Goal: Task Accomplishment & Management: Use online tool/utility

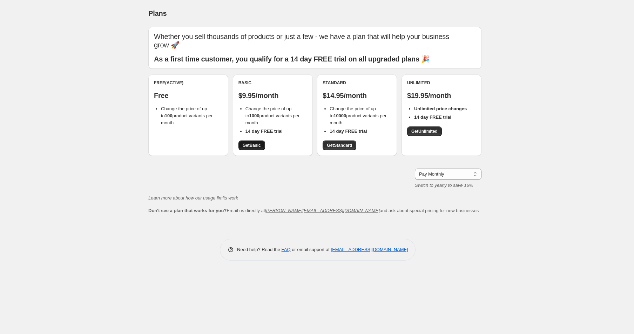
click at [256, 142] on span "Get Basic" at bounding box center [252, 145] width 18 height 6
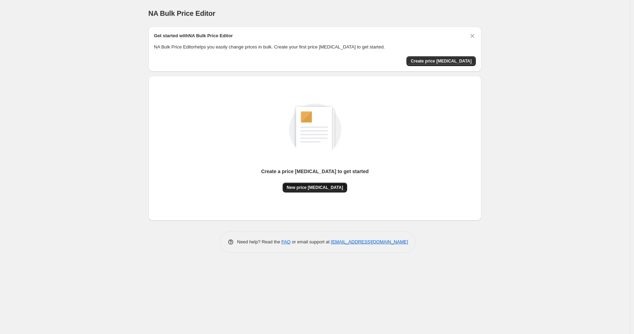
click at [314, 186] on span "New price [MEDICAL_DATA]" at bounding box center [315, 187] width 56 height 6
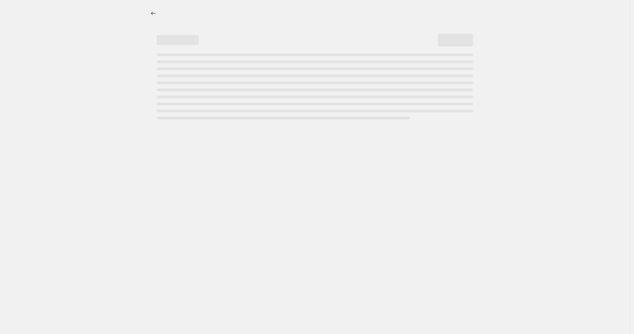
select select "percentage"
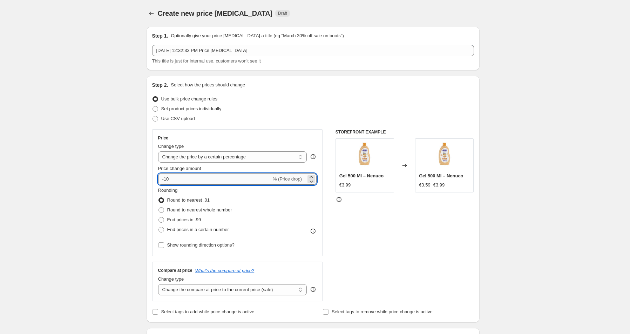
drag, startPoint x: 202, startPoint y: 180, endPoint x: 167, endPoint y: 177, distance: 34.8
click at [167, 177] on input "-10" at bounding box center [214, 178] width 113 height 11
type input "-40"
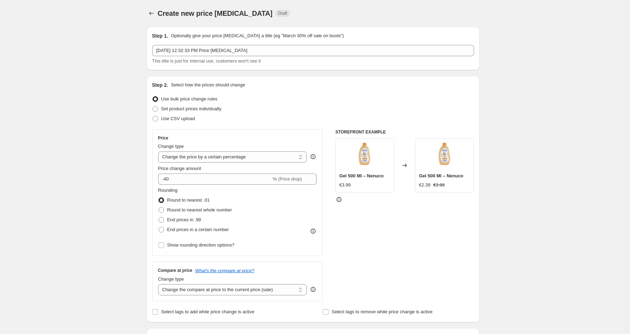
scroll to position [0, 0]
click at [195, 220] on span "End prices in .99" at bounding box center [184, 218] width 34 height 5
click at [159, 216] on input "End prices in .99" at bounding box center [159, 216] width 0 height 0
radio input "true"
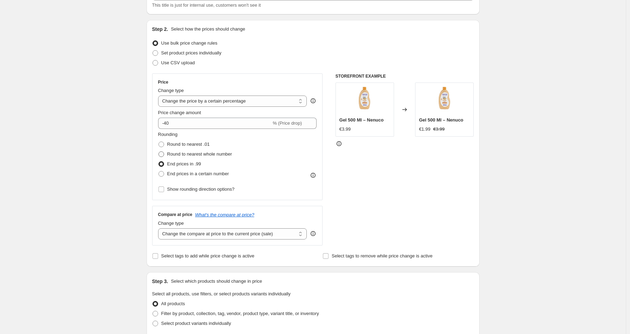
scroll to position [58, 0]
click at [186, 163] on span "End prices in .99" at bounding box center [184, 161] width 34 height 5
click at [159, 160] on input "End prices in .99" at bounding box center [159, 159] width 0 height 0
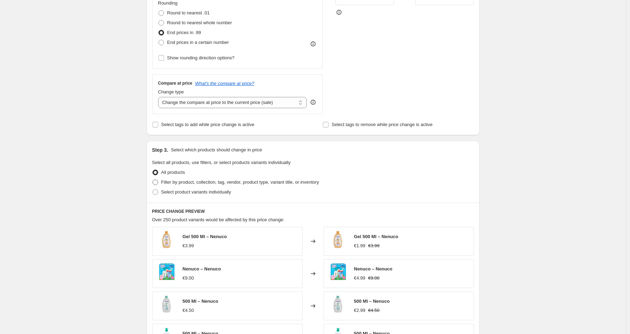
click at [192, 184] on span "Filter by product, collection, tag, vendor, product type, variant title, or inv…" at bounding box center [240, 181] width 158 height 5
click at [153, 180] on input "Filter by product, collection, tag, vendor, product type, variant title, or inv…" at bounding box center [153, 179] width 0 height 0
radio input "true"
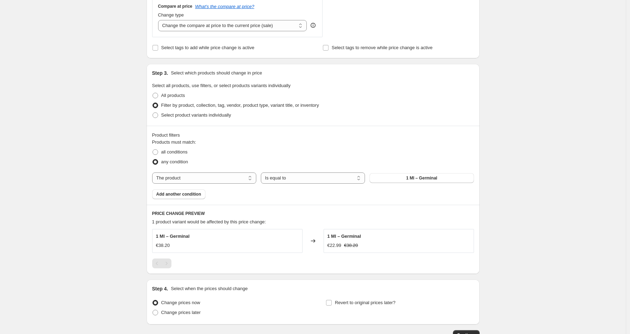
scroll to position [265, 0]
click at [233, 179] on select "The product The product's collection The product's tag The product's vendor The…" at bounding box center [204, 176] width 104 height 11
select select "collection"
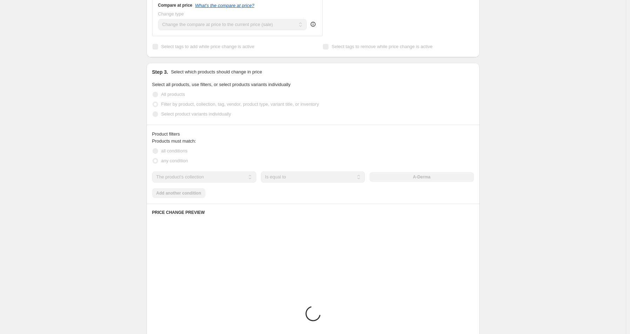
scroll to position [264, 0]
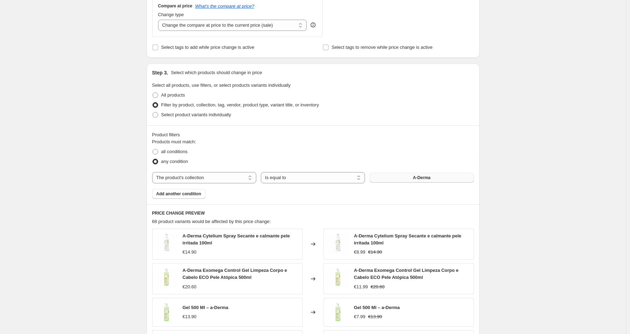
click at [411, 179] on button "A-Derma" at bounding box center [422, 178] width 104 height 10
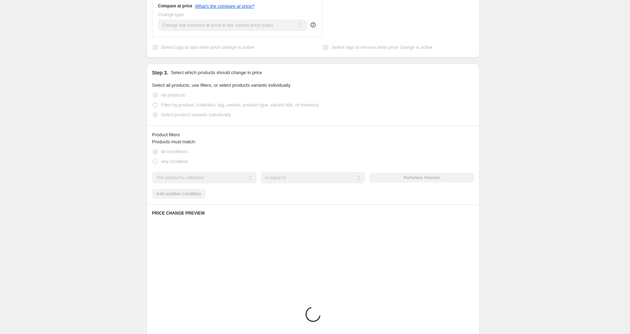
scroll to position [263, 0]
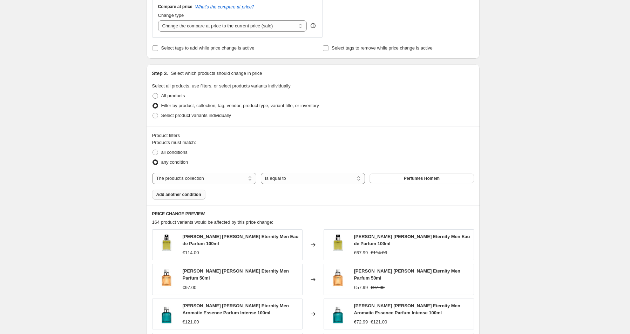
click at [189, 196] on span "Add another condition" at bounding box center [178, 194] width 45 height 6
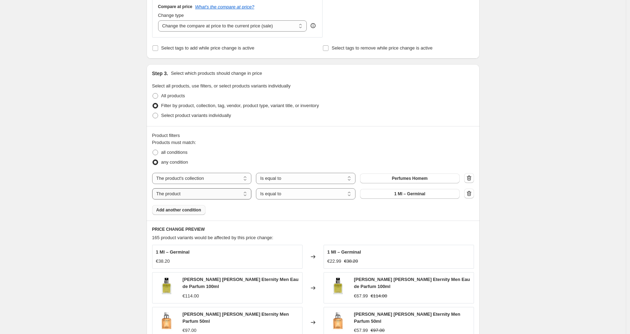
click at [230, 194] on select "The product The product's collection The product's tag The product's vendor The…" at bounding box center [202, 193] width 100 height 11
select select "collection"
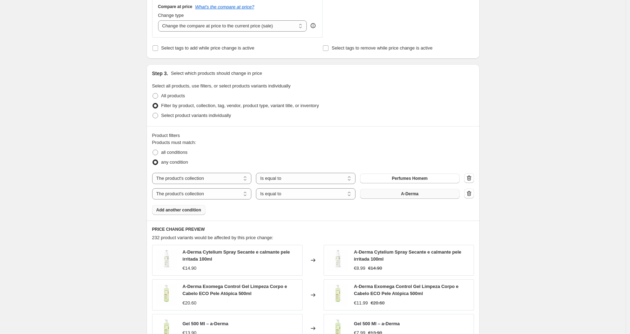
click at [396, 195] on button "A-Derma" at bounding box center [410, 194] width 100 height 10
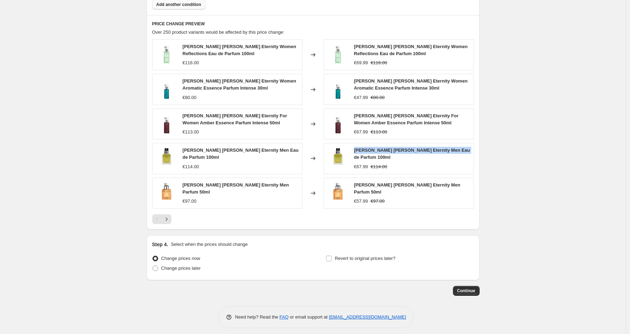
scroll to position [468, 0]
drag, startPoint x: 464, startPoint y: 153, endPoint x: 356, endPoint y: 151, distance: 108.0
click at [356, 151] on div "[PERSON_NAME] [PERSON_NAME] Eternity Men Eau de Parfum 100ml €67.99 €114.00" at bounding box center [399, 158] width 150 height 31
copy span "[PERSON_NAME] [PERSON_NAME] Eternity Men Eau de Parfum 100ml"
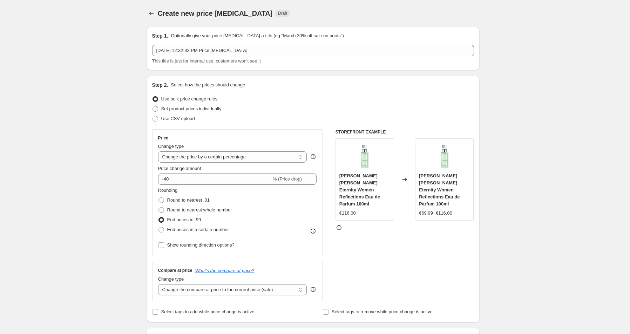
scroll to position [2, 0]
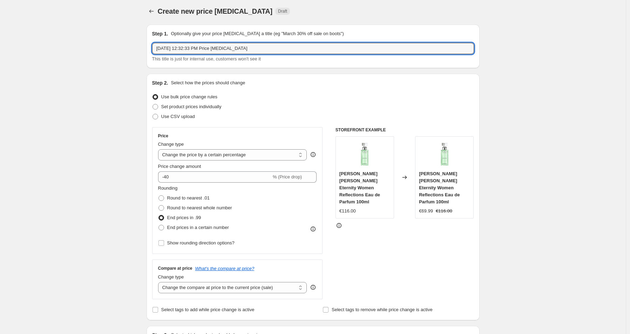
drag, startPoint x: 264, startPoint y: 49, endPoint x: 152, endPoint y: 47, distance: 111.9
click at [152, 47] on div "Step 1. Optionally give your price [MEDICAL_DATA] a title (eg "March 30% off sa…" at bounding box center [313, 46] width 333 height 43
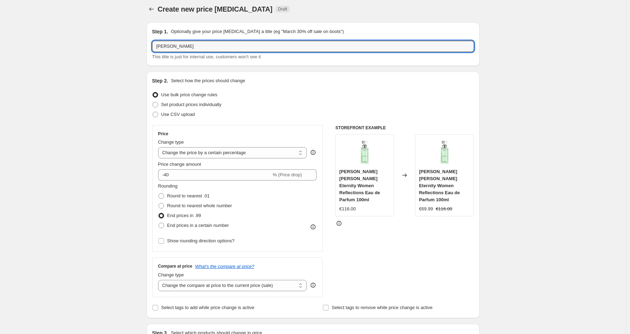
type input "Perg"
drag, startPoint x: 161, startPoint y: 45, endPoint x: 155, endPoint y: 45, distance: 5.6
click at [155, 45] on input "perfumes 40%" at bounding box center [313, 46] width 322 height 11
type input "Perfumes 40%"
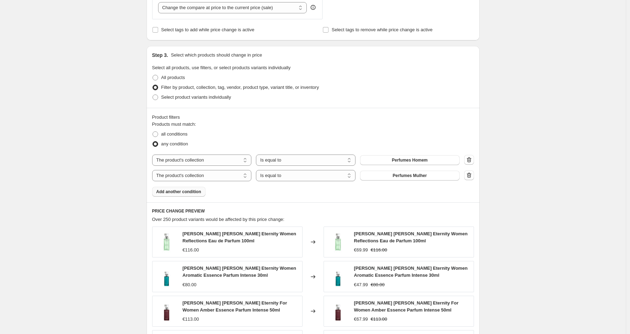
scroll to position [469, 0]
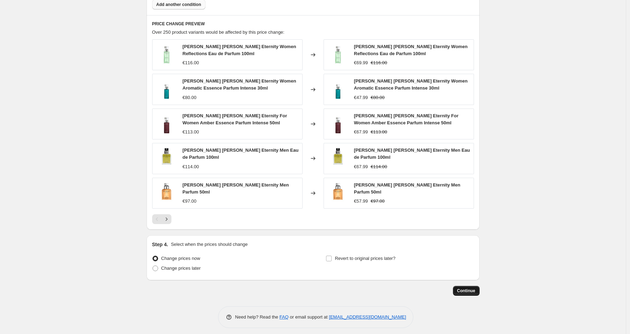
click at [464, 288] on span "Continue" at bounding box center [466, 291] width 18 height 6
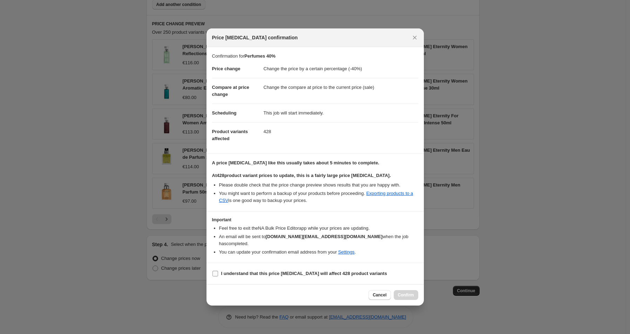
click at [256, 274] on label "I understand that this price [MEDICAL_DATA] will affect 428 product variants" at bounding box center [299, 273] width 175 height 10
click at [218, 274] on input "I understand that this price [MEDICAL_DATA] will affect 428 product variants" at bounding box center [216, 273] width 6 height 6
checkbox input "true"
click at [407, 293] on span "Confirm" at bounding box center [406, 295] width 16 height 6
type input "Perfumes 40%"
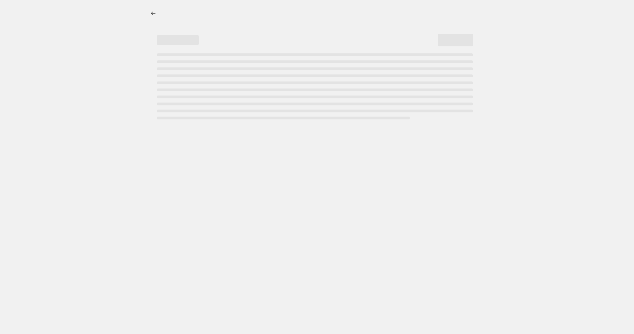
select select "percentage"
select select "collection"
